Goal: Information Seeking & Learning: Learn about a topic

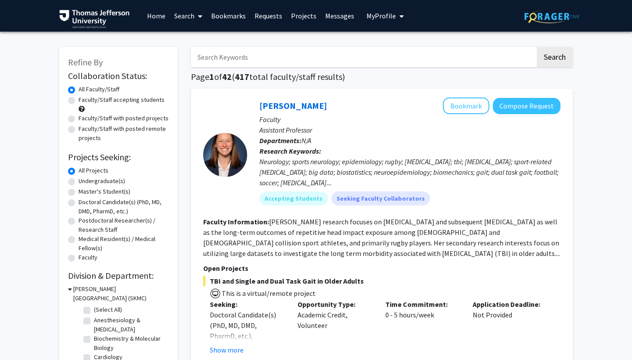
click at [227, 14] on link "Bookmarks" at bounding box center [228, 15] width 43 height 31
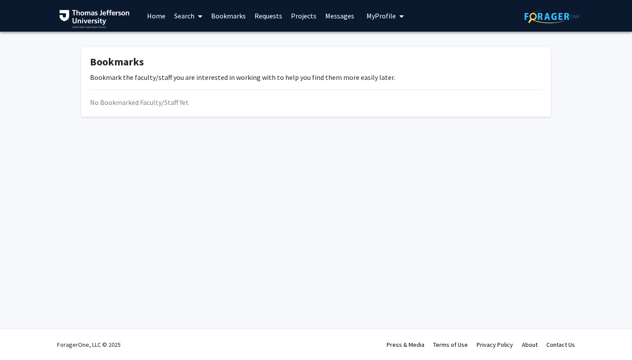
click at [306, 14] on link "Projects" at bounding box center [304, 15] width 34 height 31
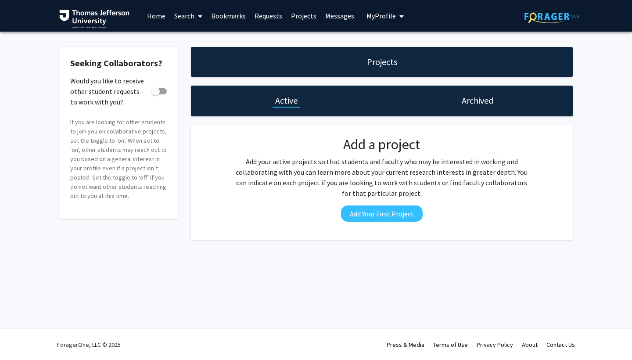
click at [224, 15] on link "Bookmarks" at bounding box center [228, 15] width 43 height 31
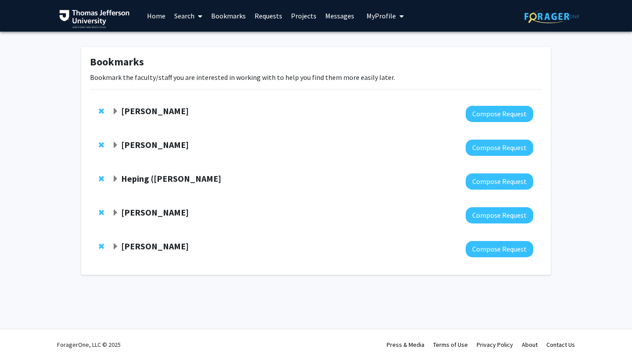
click at [116, 112] on span "Expand Dennis Hand Bookmark" at bounding box center [115, 111] width 7 height 7
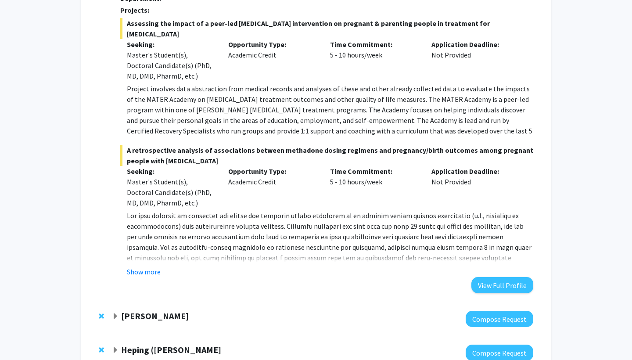
scroll to position [133, 0]
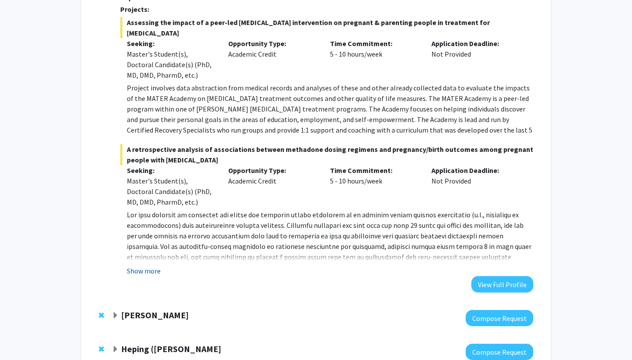
click at [150, 270] on button "Show more" at bounding box center [144, 271] width 34 height 11
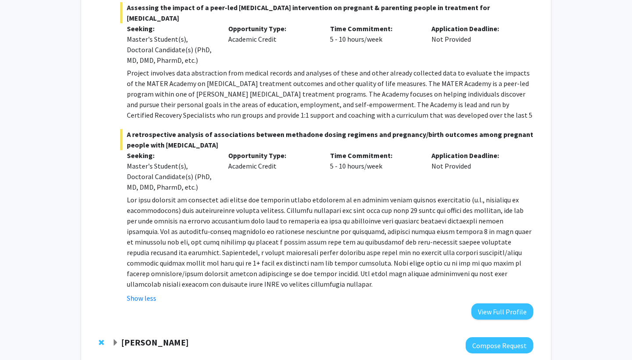
scroll to position [108, 0]
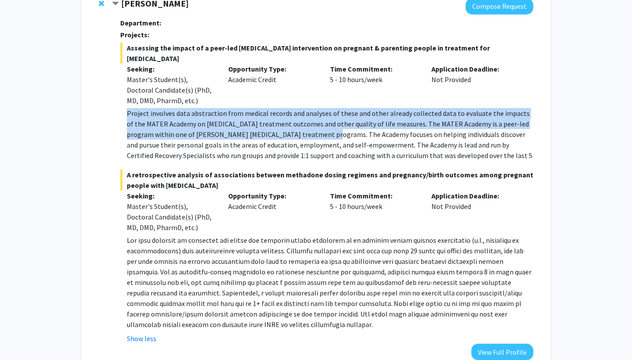
drag, startPoint x: 128, startPoint y: 113, endPoint x: 289, endPoint y: 126, distance: 161.7
click at [292, 131] on p "Project involves data abstraction from medical records and analyses of these an…" at bounding box center [330, 139] width 407 height 63
click at [241, 118] on p "Project involves data abstraction from medical records and analyses of these an…" at bounding box center [330, 139] width 407 height 63
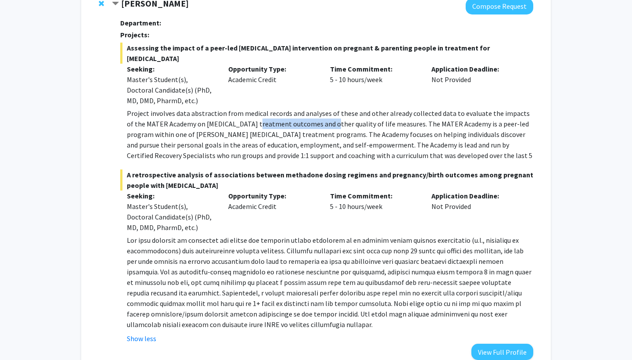
drag, startPoint x: 246, startPoint y: 119, endPoint x: 317, endPoint y: 121, distance: 70.3
click at [317, 121] on p "Project involves data abstraction from medical records and analyses of these an…" at bounding box center [330, 139] width 407 height 63
drag, startPoint x: 361, startPoint y: 300, endPoint x: 415, endPoint y: 300, distance: 54.0
click at [415, 300] on p at bounding box center [330, 282] width 407 height 95
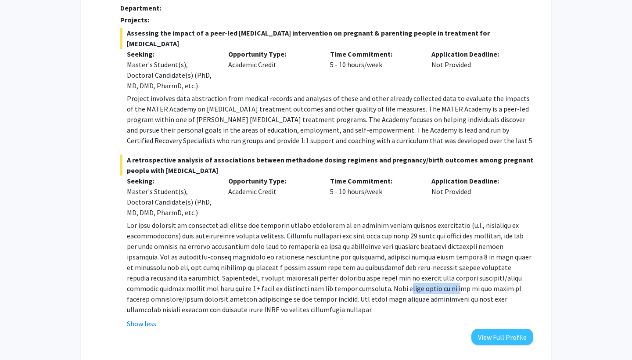
scroll to position [124, 0]
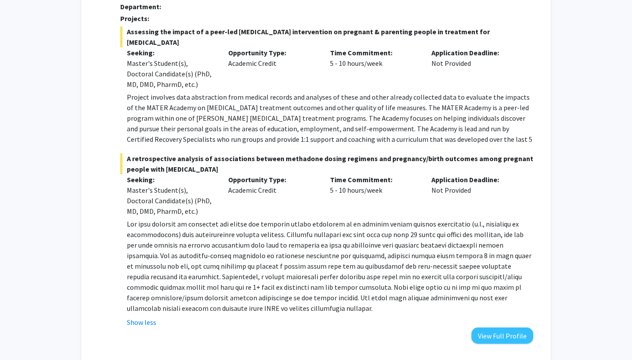
click at [334, 246] on p at bounding box center [330, 266] width 407 height 95
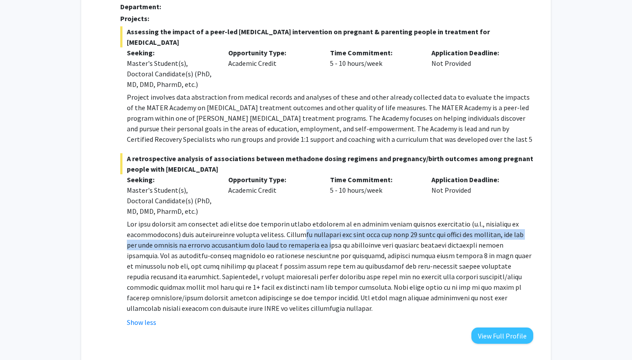
drag, startPoint x: 306, startPoint y: 238, endPoint x: 312, endPoint y: 248, distance: 11.4
click at [312, 248] on p at bounding box center [330, 266] width 407 height 95
click at [310, 248] on p at bounding box center [330, 266] width 407 height 95
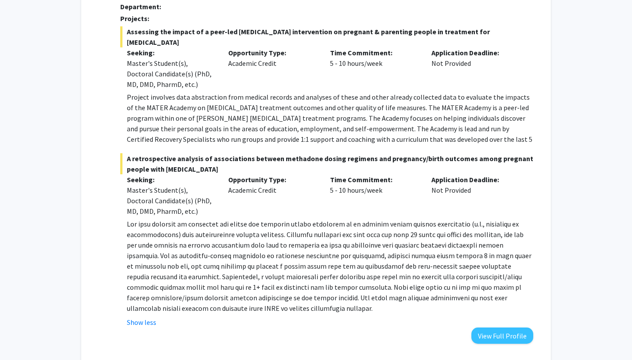
click at [354, 249] on p at bounding box center [330, 266] width 407 height 95
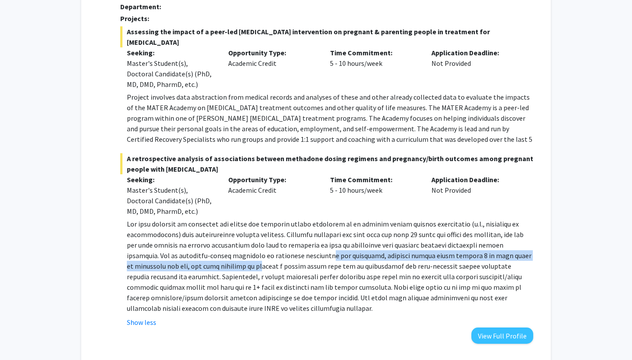
drag, startPoint x: 221, startPoint y: 262, endPoint x: 303, endPoint y: 256, distance: 81.4
click at [303, 256] on p at bounding box center [330, 266] width 407 height 95
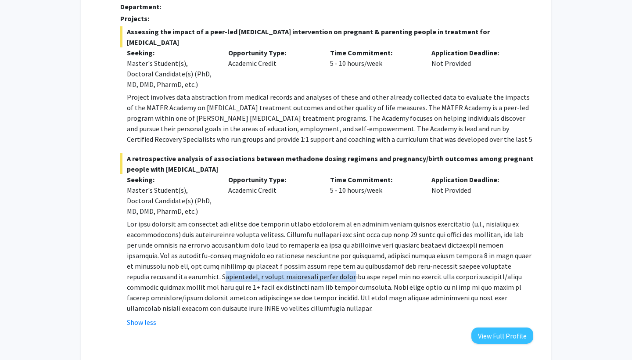
drag, startPoint x: 159, startPoint y: 274, endPoint x: 291, endPoint y: 279, distance: 131.8
click at [291, 279] on p at bounding box center [330, 266] width 407 height 95
click at [327, 292] on p at bounding box center [330, 266] width 407 height 95
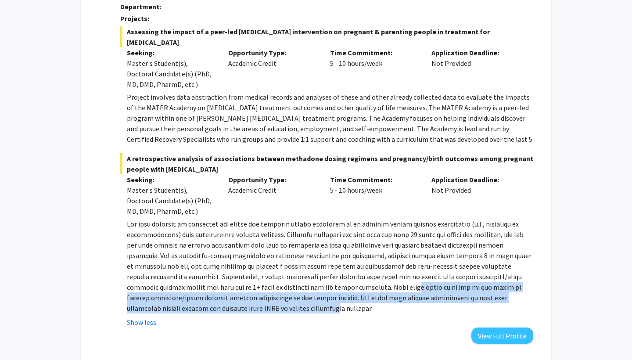
drag, startPoint x: 371, startPoint y: 289, endPoint x: 277, endPoint y: 306, distance: 96.0
click at [277, 306] on p at bounding box center [330, 266] width 407 height 95
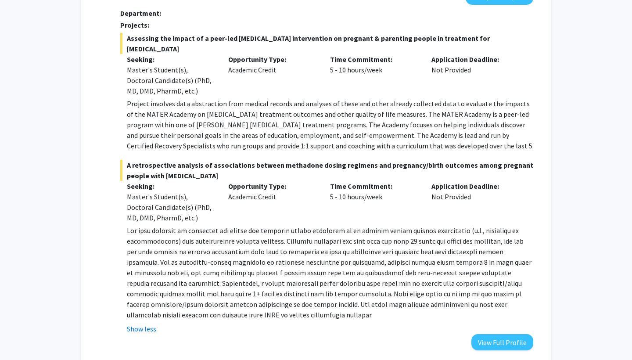
scroll to position [118, 0]
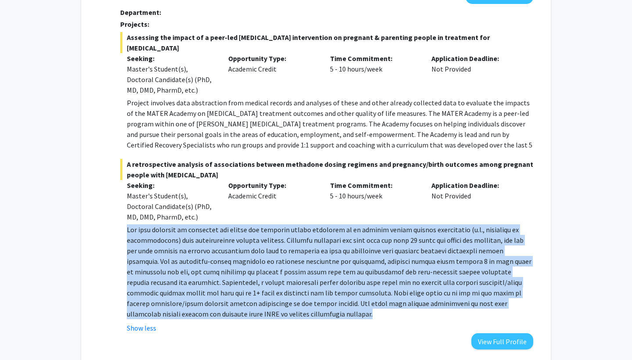
drag, startPoint x: 312, startPoint y: 314, endPoint x: 123, endPoint y: 228, distance: 207.3
click at [123, 228] on fg-read-more "Show less" at bounding box center [326, 278] width 413 height 109
copy p "The gold standard of treatment for [MEDICAL_DATA] during pregnancy is to provid…"
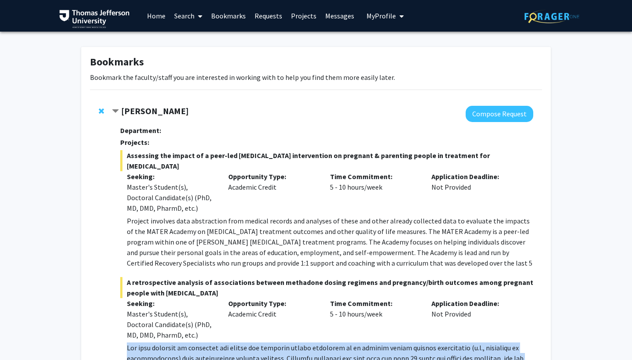
scroll to position [0, 0]
click at [119, 110] on span "Contract Dennis Hand Bookmark" at bounding box center [115, 111] width 7 height 7
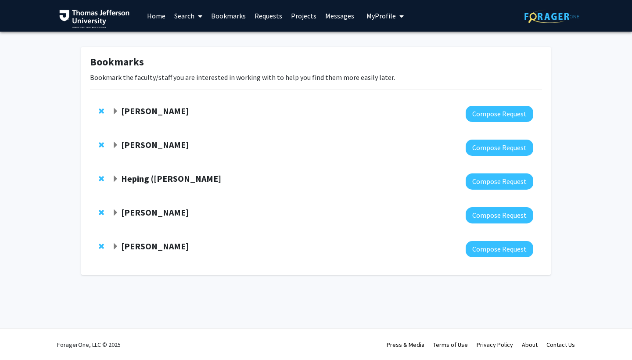
click at [110, 216] on div "[PERSON_NAME] Compose Request" at bounding box center [316, 215] width 452 height 34
click at [114, 212] on span "Expand Danielle Tholey Bookmark" at bounding box center [115, 212] width 7 height 7
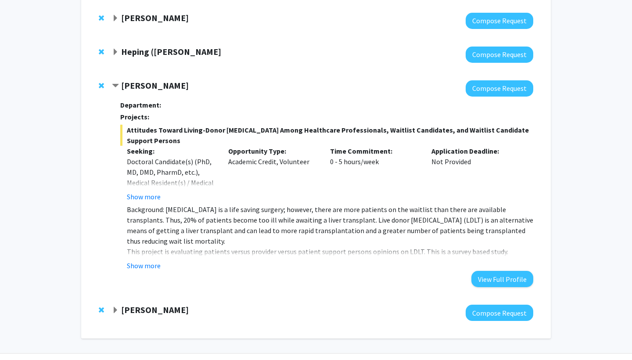
scroll to position [127, 0]
click at [134, 272] on div "Department: Projects: Attitudes Toward Living-Donor [MEDICAL_DATA] Among Health…" at bounding box center [326, 191] width 413 height 191
click at [143, 266] on button "Show more" at bounding box center [144, 265] width 34 height 11
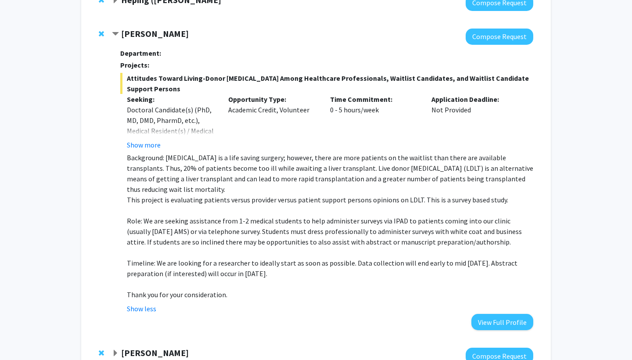
scroll to position [177, 0]
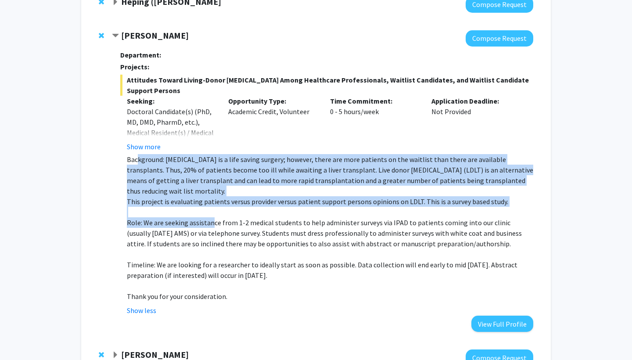
drag, startPoint x: 138, startPoint y: 160, endPoint x: 210, endPoint y: 222, distance: 95.0
click at [210, 222] on div "Background: [MEDICAL_DATA] is a life saving surgery; however, there are more pa…" at bounding box center [330, 228] width 407 height 148
click at [210, 222] on p "Role: We are seeking assistance from 1-2 medical students to help administer su…" at bounding box center [330, 233] width 407 height 32
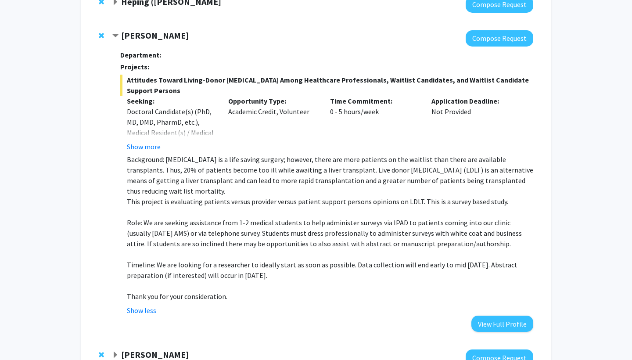
click at [210, 222] on p "Role: We are seeking assistance from 1-2 medical students to help administer su…" at bounding box center [330, 233] width 407 height 32
drag, startPoint x: 185, startPoint y: 41, endPoint x: 118, endPoint y: 39, distance: 67.2
click at [118, 39] on div "[PERSON_NAME]" at bounding box center [207, 35] width 190 height 11
copy div "[PERSON_NAME]"
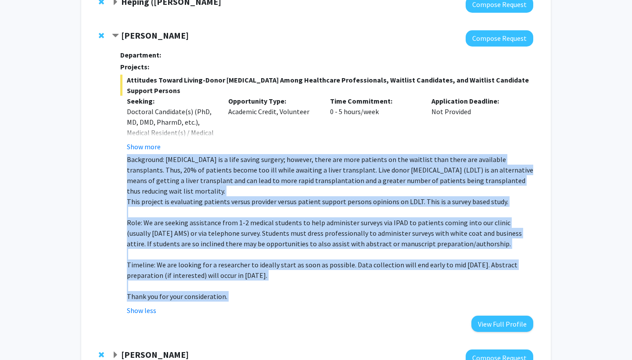
drag, startPoint x: 226, startPoint y: 303, endPoint x: 124, endPoint y: 161, distance: 175.1
click at [124, 161] on fg-read-more "Background: [MEDICAL_DATA] is a life saving surgery; however, there are more pa…" at bounding box center [326, 235] width 413 height 162
copy div "Background: [MEDICAL_DATA] is a life saving surgery; however, there are more pa…"
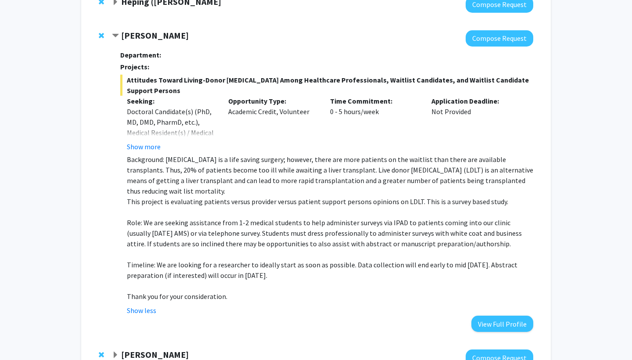
click at [113, 36] on span "Contract Danielle Tholey Bookmark" at bounding box center [115, 35] width 7 height 7
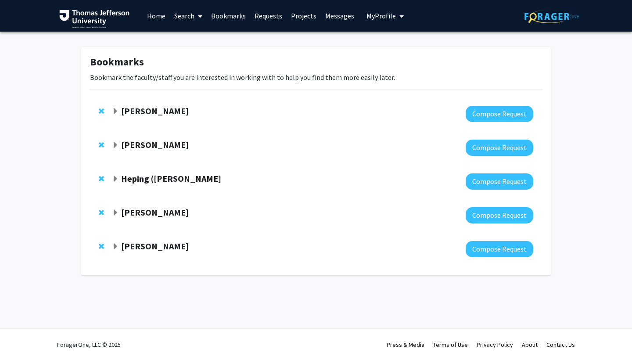
click at [112, 252] on div "[PERSON_NAME]" at bounding box center [207, 246] width 190 height 11
click at [113, 246] on span "Expand Nyann Biery Bookmark" at bounding box center [115, 246] width 7 height 7
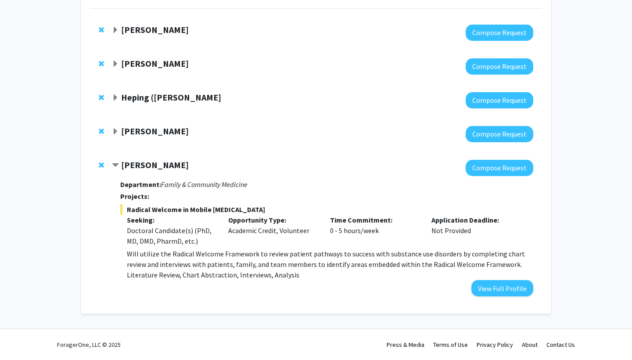
scroll to position [82, 0]
click at [116, 163] on span "Contract Nyann Biery Bookmark" at bounding box center [115, 165] width 7 height 7
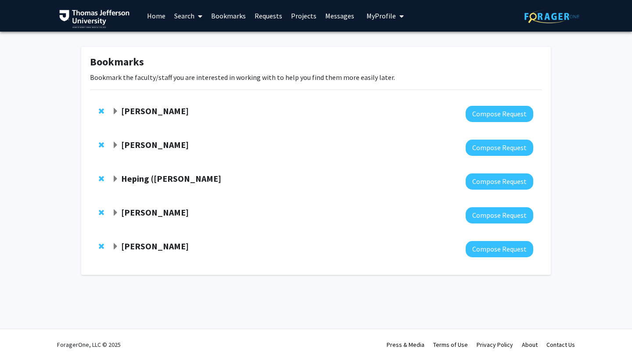
click at [115, 177] on span "Expand Heping (Ann) Sheng Bookmark" at bounding box center [115, 179] width 7 height 7
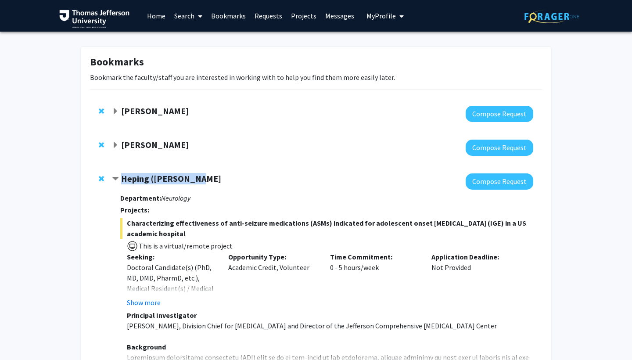
drag, startPoint x: 207, startPoint y: 179, endPoint x: 119, endPoint y: 179, distance: 87.8
click at [119, 179] on div "Heping ([PERSON_NAME]" at bounding box center [207, 178] width 190 height 11
copy strong "Heping ([PERSON_NAME]"
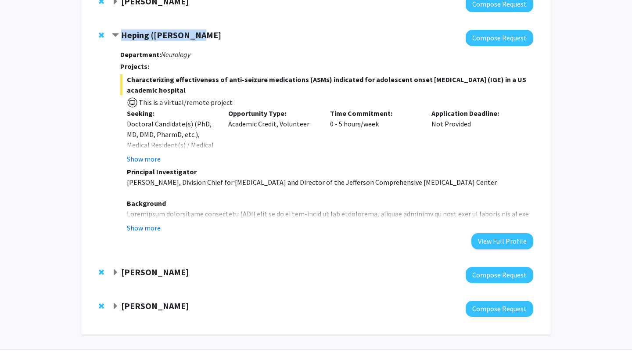
scroll to position [144, 0]
click at [155, 227] on button "Show more" at bounding box center [144, 228] width 34 height 11
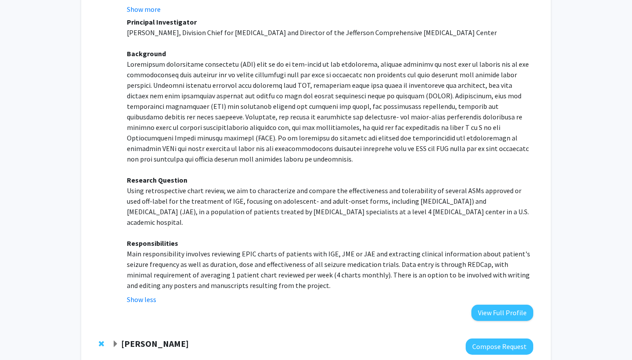
scroll to position [293, 0]
drag, startPoint x: 523, startPoint y: 215, endPoint x: 121, endPoint y: 190, distance: 402.6
click at [121, 190] on fg-read-more "Principal Investigator [PERSON_NAME], Division Chief for [MEDICAL_DATA] and Dir…" at bounding box center [326, 161] width 413 height 288
click at [284, 249] on p "Main responsibility involves reviewing EPIC charts of patients with IGE, JME or…" at bounding box center [330, 270] width 407 height 42
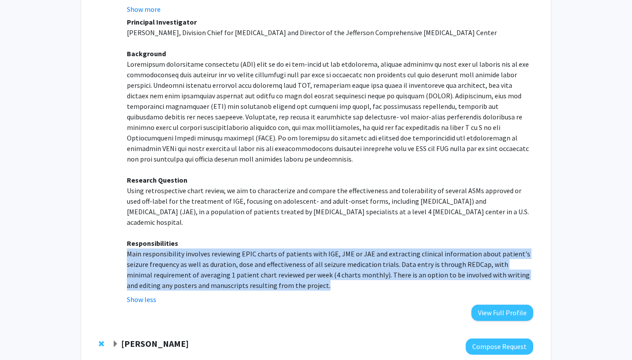
drag, startPoint x: 299, startPoint y: 280, endPoint x: 120, endPoint y: 247, distance: 182.6
click at [120, 247] on fg-read-more "Principal Investigator [PERSON_NAME], Division Chief for [MEDICAL_DATA] and Dir…" at bounding box center [326, 161] width 413 height 288
copy p "Main responsibility involves reviewing EPIC charts of patients with IGE, JME or…"
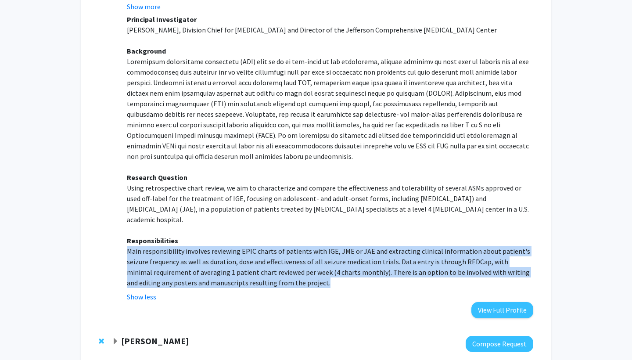
scroll to position [299, 0]
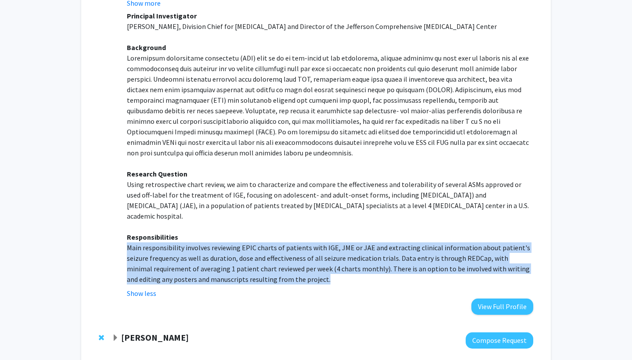
click at [319, 249] on p "Main responsibility involves reviewing EPIC charts of patients with IGE, JME or…" at bounding box center [330, 263] width 407 height 42
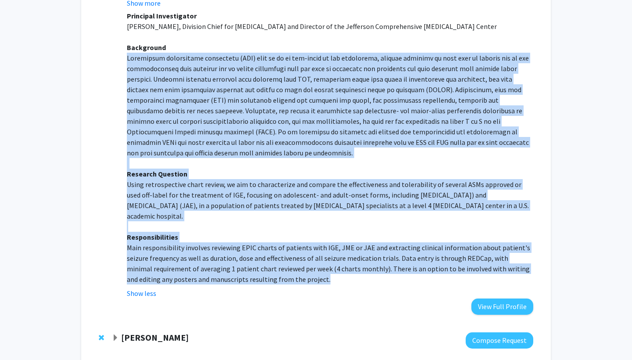
drag, startPoint x: 292, startPoint y: 273, endPoint x: 122, endPoint y: 57, distance: 275.2
click at [122, 57] on fg-read-more "Principal Investigator [PERSON_NAME], Division Chief for [MEDICAL_DATA] and Dir…" at bounding box center [326, 155] width 413 height 288
copy div "Loremipsum dolorsitame consectetu (ADI) elit se do ei tem-incid ut lab etdolore…"
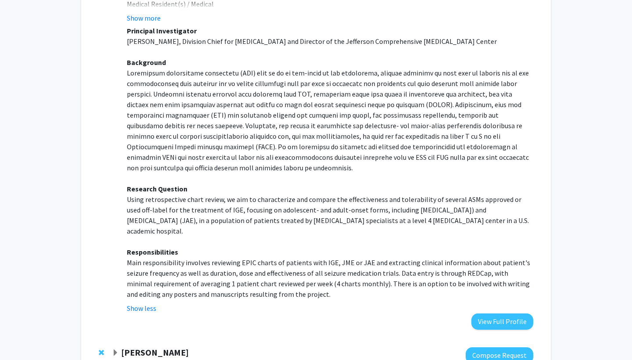
scroll to position [286, 0]
